Goal: Check status: Check status

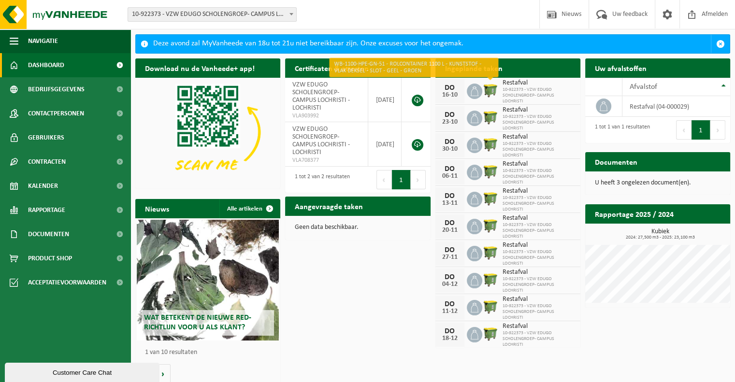
click at [489, 88] on img at bounding box center [490, 90] width 16 height 16
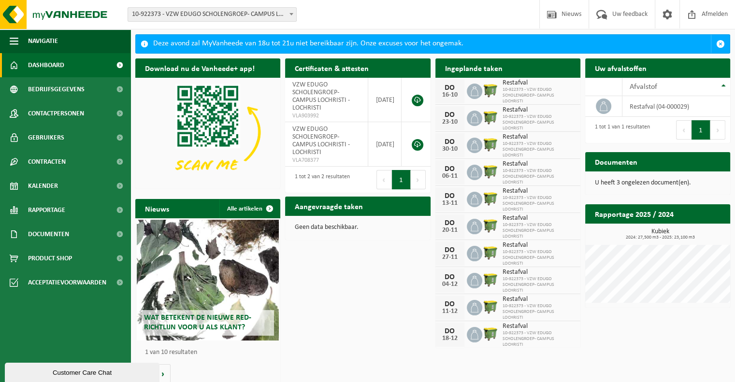
click at [449, 89] on div "DO" at bounding box center [449, 88] width 19 height 8
click at [520, 82] on span "Restafval" at bounding box center [539, 83] width 73 height 8
click at [478, 68] on h2 "Ingeplande taken" at bounding box center [474, 67] width 77 height 19
click at [520, 85] on span "Restafval" at bounding box center [539, 83] width 73 height 8
click at [514, 95] on span "10-922373 - VZW EDUGO SCHOLENGROEP- CAMPUS LOCHRISTI" at bounding box center [539, 95] width 73 height 17
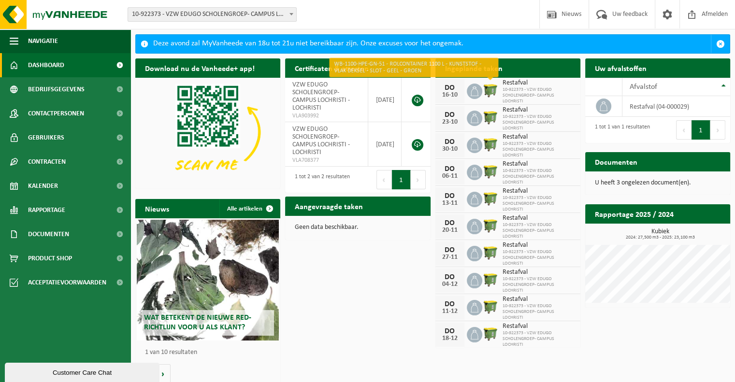
click at [491, 88] on img at bounding box center [490, 90] width 16 height 16
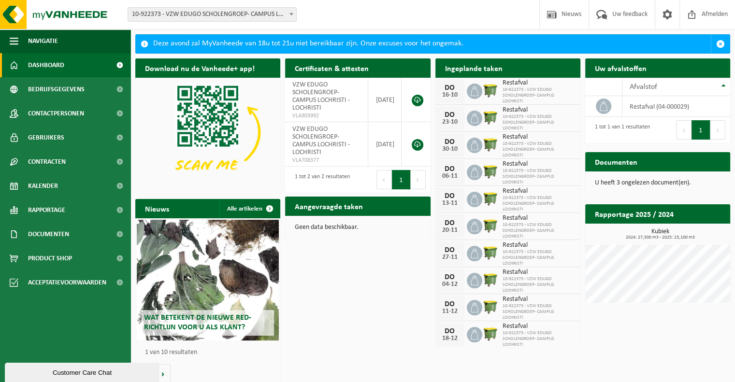
click at [471, 89] on icon at bounding box center [475, 92] width 10 height 10
click at [445, 92] on div "16-10" at bounding box center [449, 95] width 19 height 7
click at [462, 70] on h2 "Ingeplande taken" at bounding box center [474, 67] width 77 height 19
click at [350, 206] on h2 "Aangevraagde taken" at bounding box center [328, 206] width 87 height 19
click at [59, 87] on span "Bedrijfsgegevens" at bounding box center [56, 89] width 57 height 24
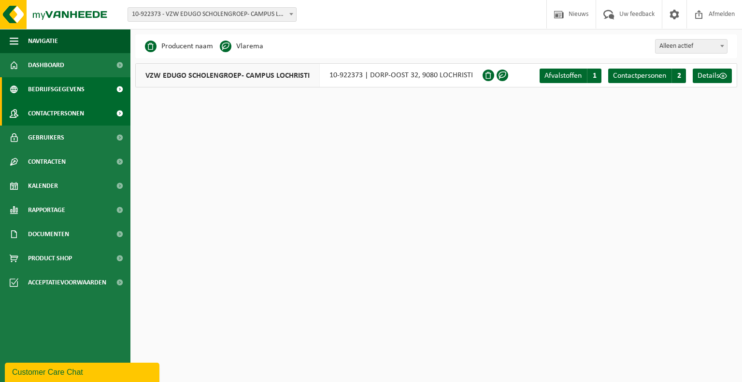
click at [58, 114] on span "Contactpersonen" at bounding box center [56, 114] width 56 height 24
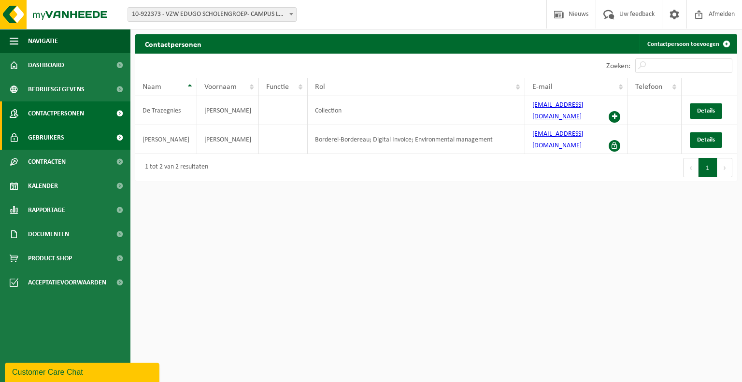
click at [52, 136] on span "Gebruikers" at bounding box center [46, 138] width 36 height 24
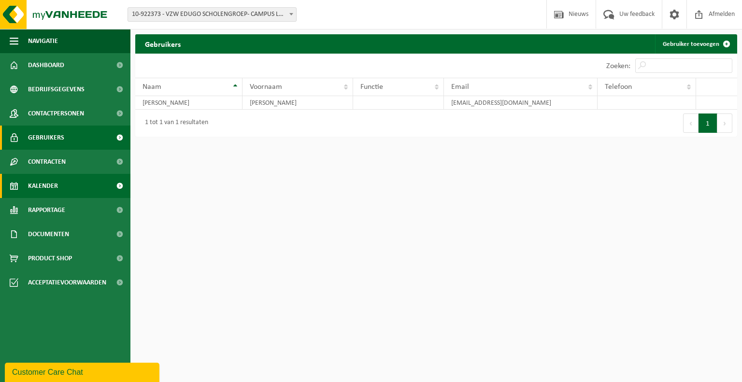
click at [44, 185] on span "Kalender" at bounding box center [43, 186] width 30 height 24
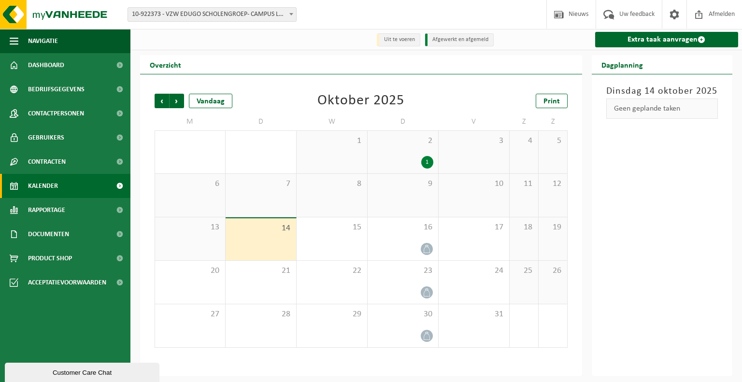
click at [400, 150] on div "2 1" at bounding box center [403, 152] width 71 height 43
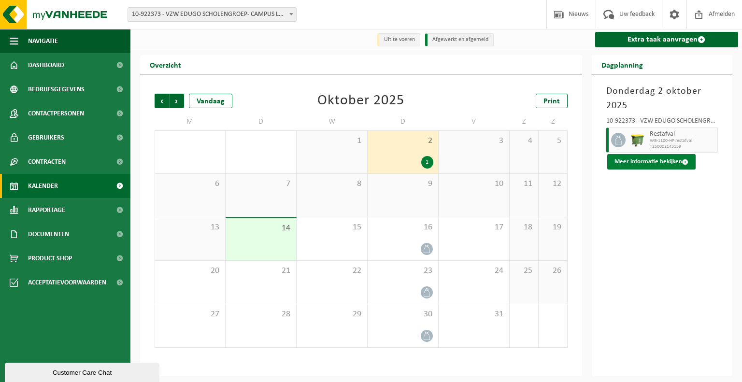
click at [663, 160] on button "Meer informatie bekijken" at bounding box center [652, 161] width 88 height 15
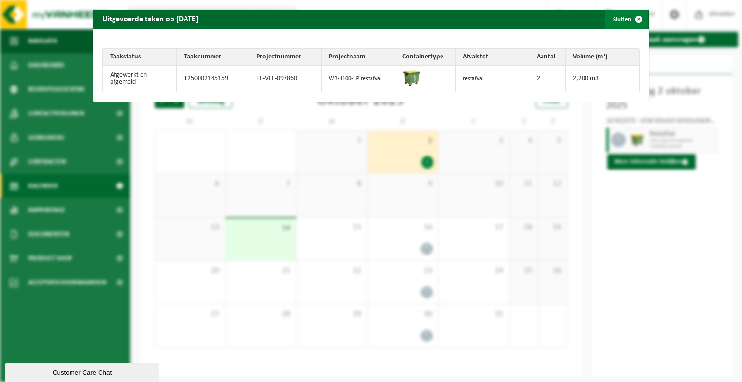
click at [632, 18] on span "button" at bounding box center [638, 19] width 19 height 19
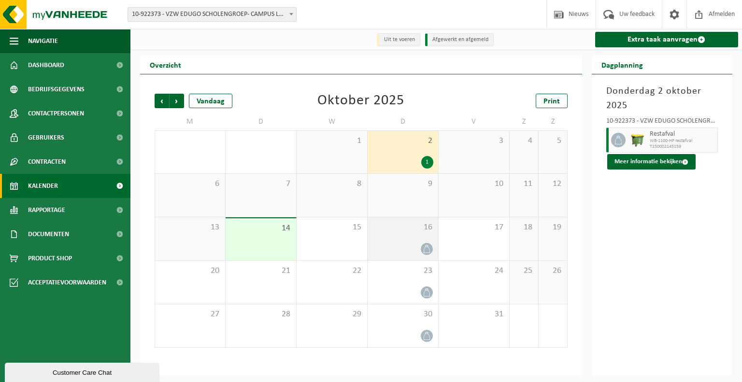
click at [400, 237] on div "16" at bounding box center [403, 239] width 71 height 43
